Goal: Find specific page/section: Find specific page/section

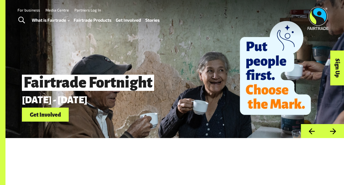
click at [100, 22] on link "Fairtrade Products" at bounding box center [93, 20] width 38 height 8
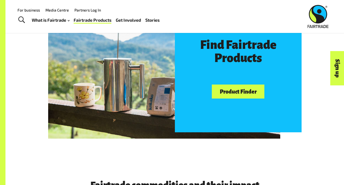
scroll to position [290, 0]
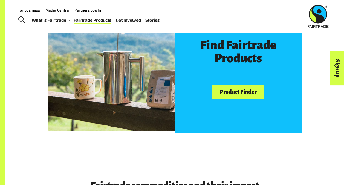
click at [237, 87] on link "Product Finder" at bounding box center [238, 92] width 53 height 14
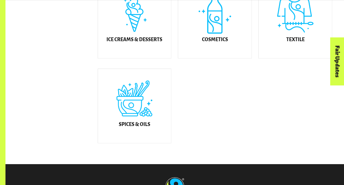
scroll to position [346, 0]
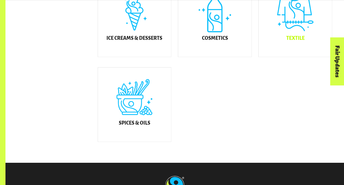
click at [283, 34] on div "Textile" at bounding box center [295, 20] width 73 height 74
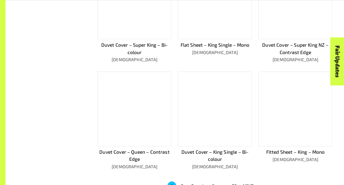
scroll to position [302, 0]
